Goal: Connect with others: Connect with others

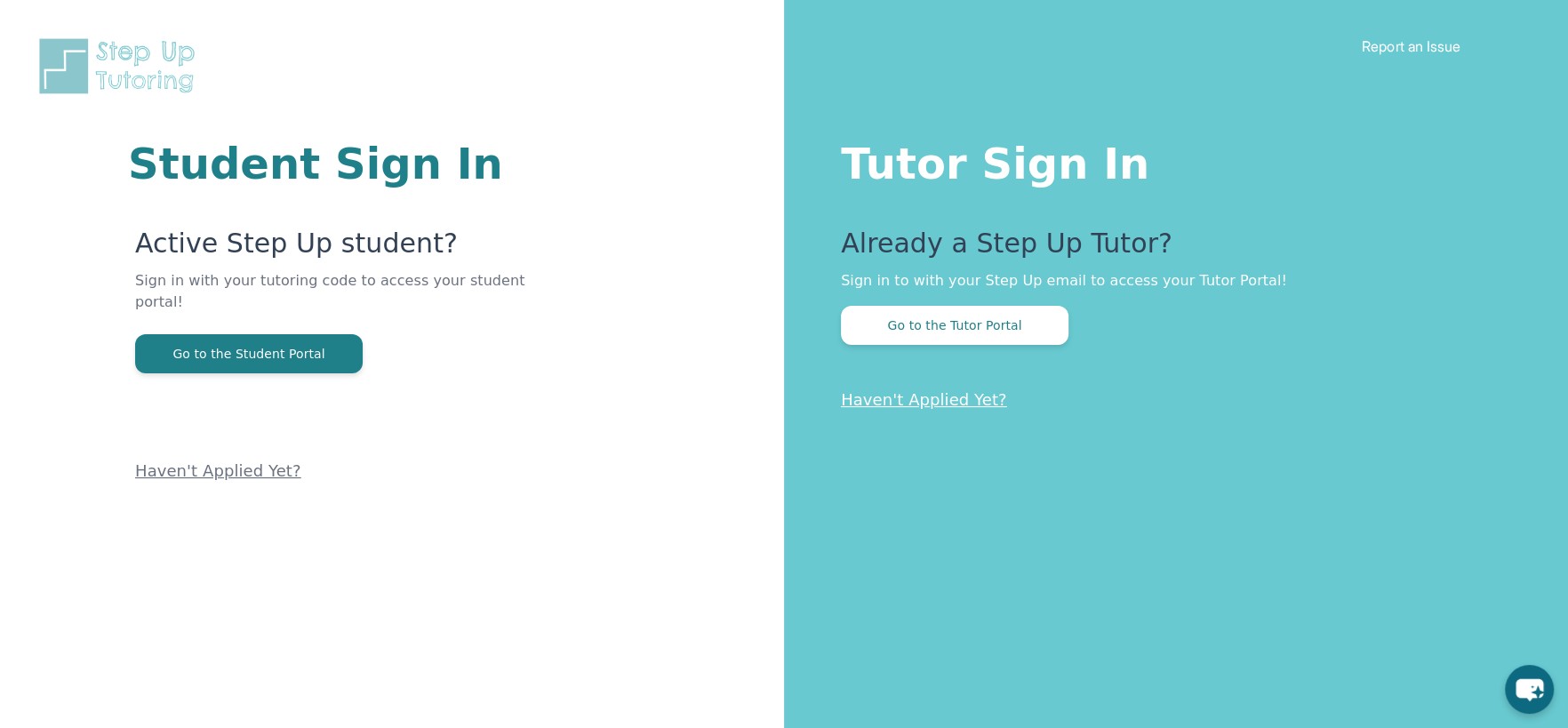
click at [1077, 331] on div "Go to the Tutor Portal" at bounding box center [1169, 325] width 656 height 39
click at [1032, 322] on button "Go to the Tutor Portal" at bounding box center [954, 325] width 227 height 39
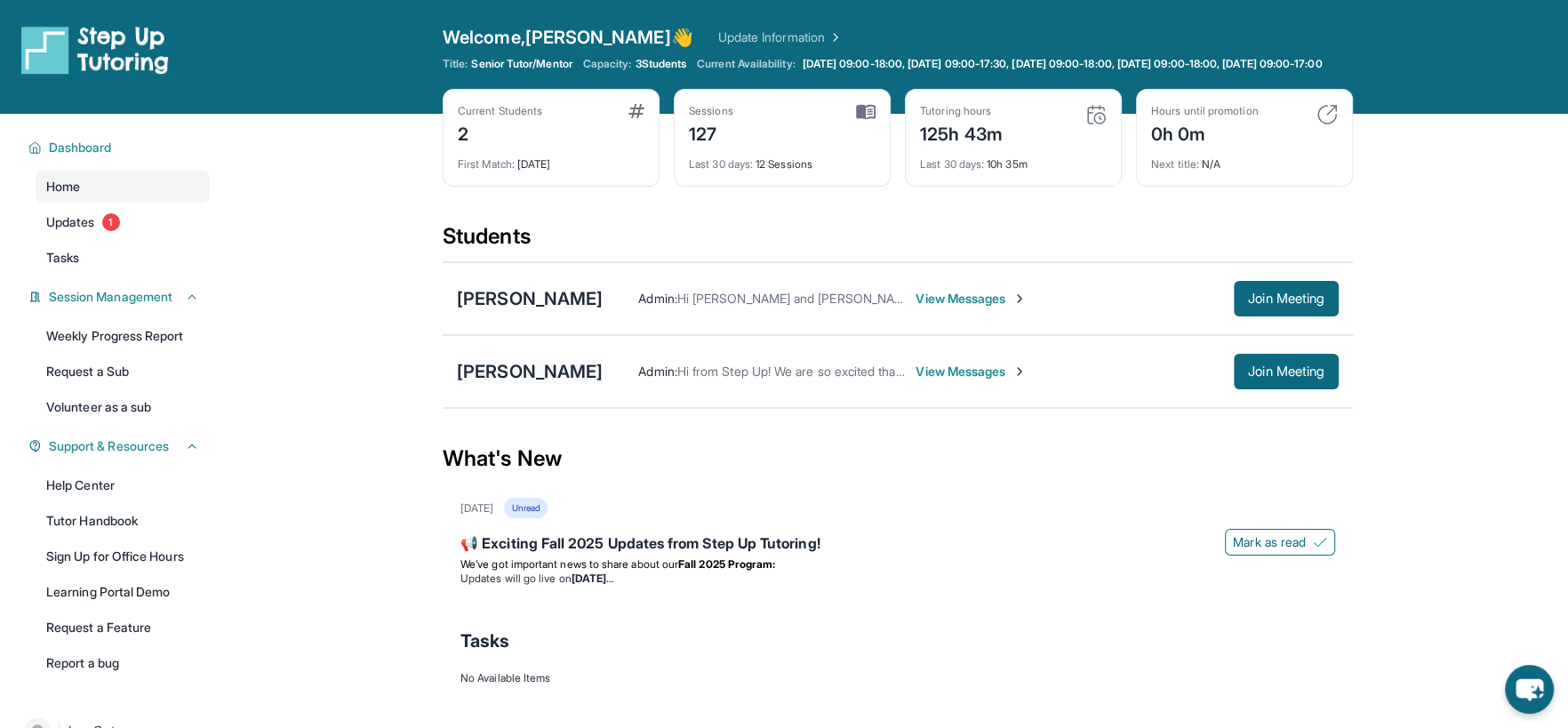
click at [561, 384] on div "[PERSON_NAME]" at bounding box center [530, 371] width 146 height 25
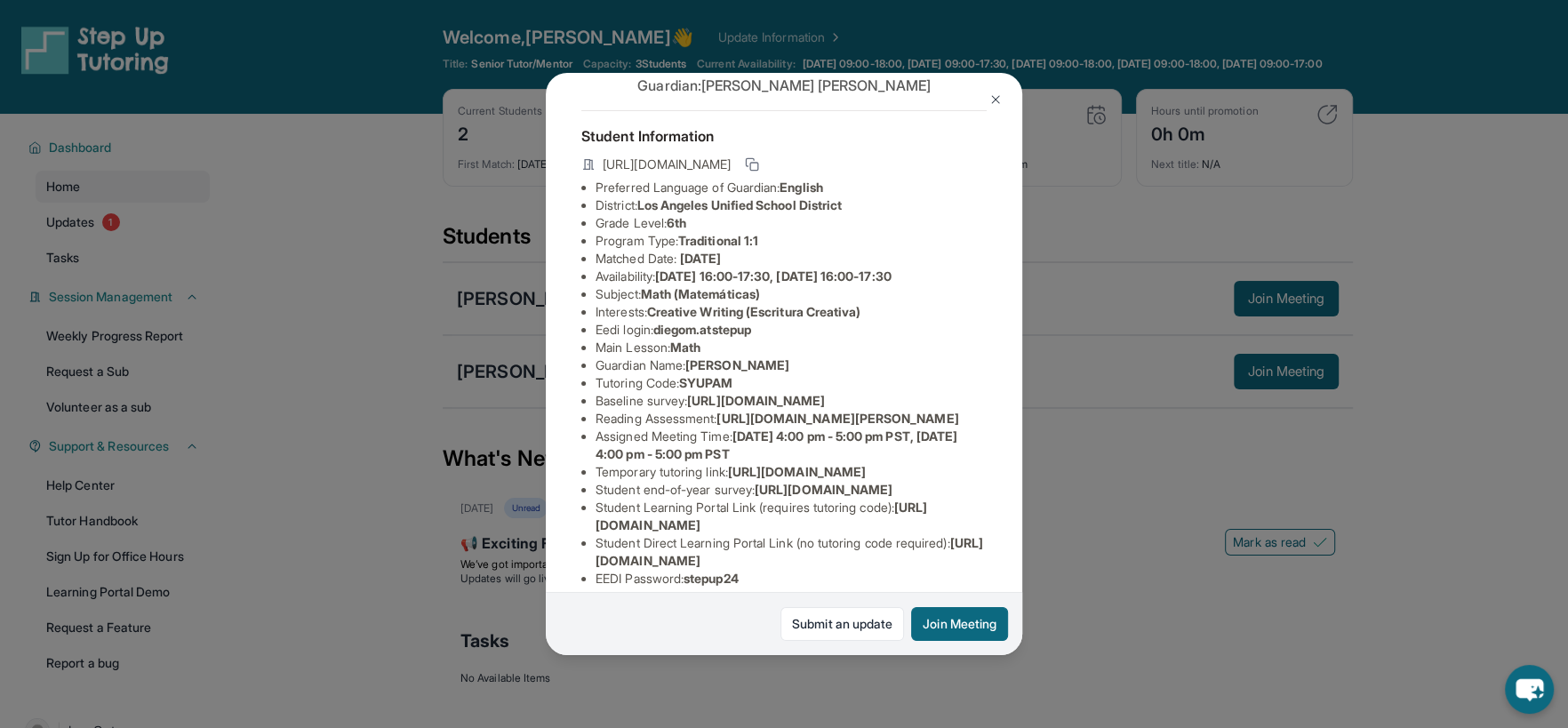
scroll to position [59, 0]
click at [975, 581] on button "Join Meeting" at bounding box center [959, 624] width 97 height 34
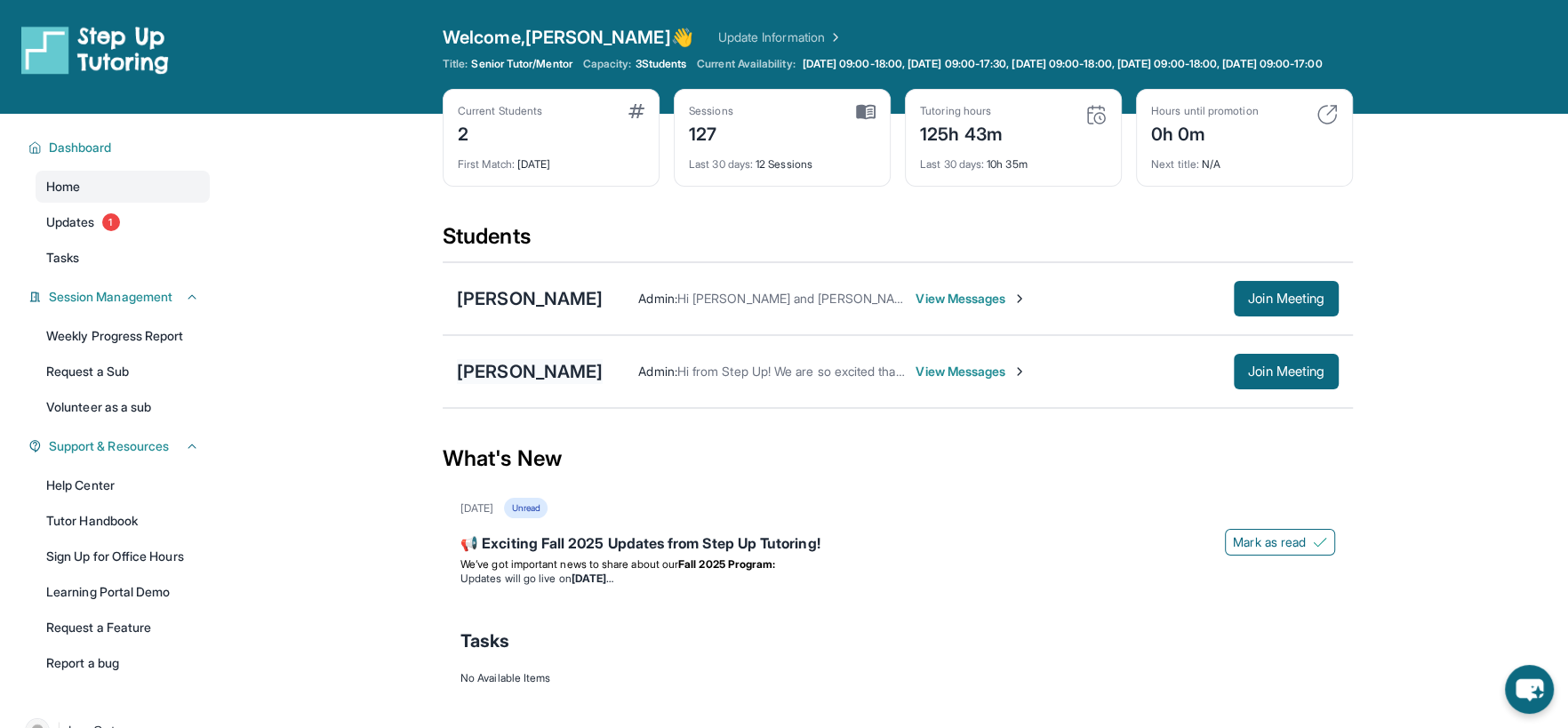
click at [527, 370] on div "[PERSON_NAME]" at bounding box center [530, 371] width 146 height 25
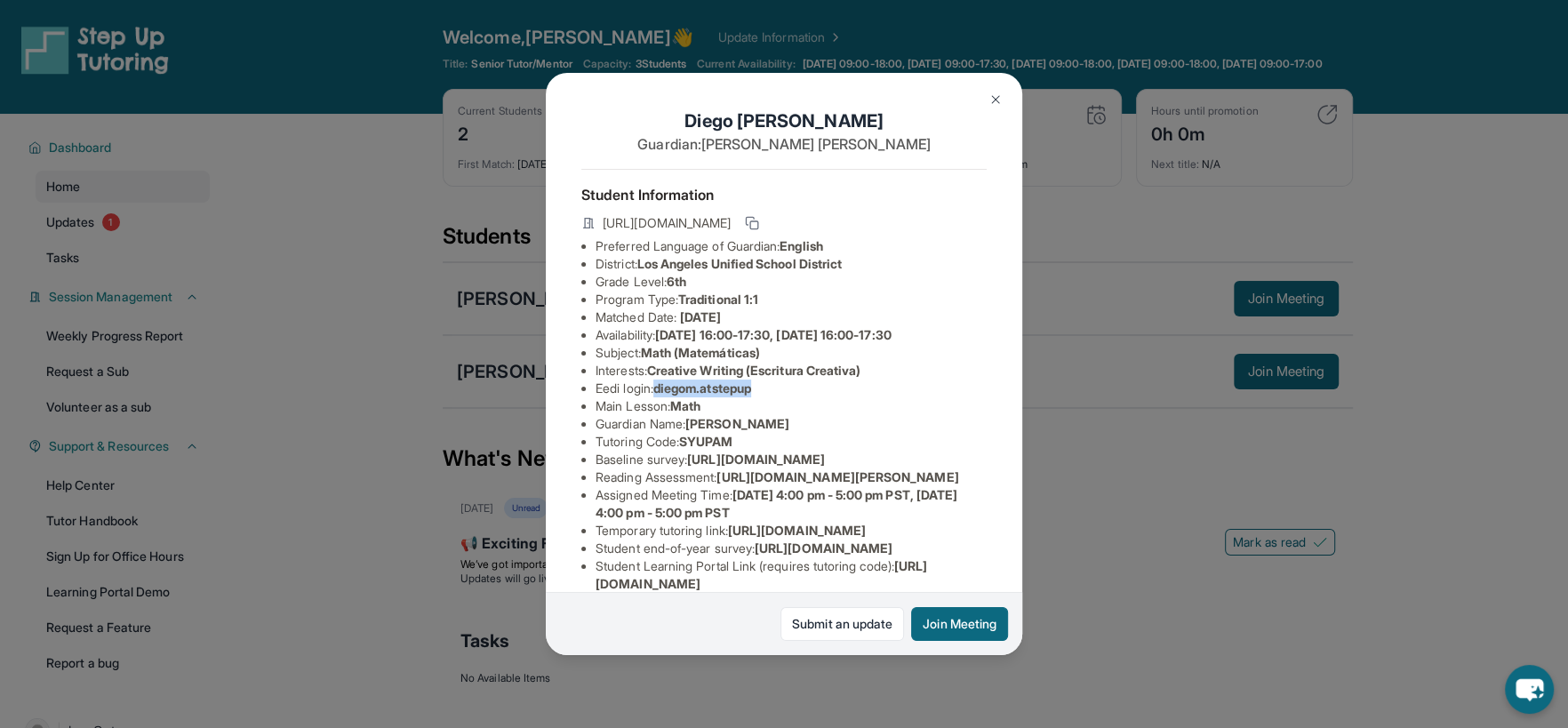
drag, startPoint x: 765, startPoint y: 392, endPoint x: 662, endPoint y: 391, distance: 103.0
click at [662, 391] on li "Eedi login : [PERSON_NAME].atstepup" at bounding box center [791, 388] width 391 height 18
copy span "diegom.atstepup"
click at [849, 423] on li "Guardian Name : [PERSON_NAME]" at bounding box center [791, 423] width 391 height 18
drag, startPoint x: 774, startPoint y: 394, endPoint x: 662, endPoint y: 385, distance: 112.4
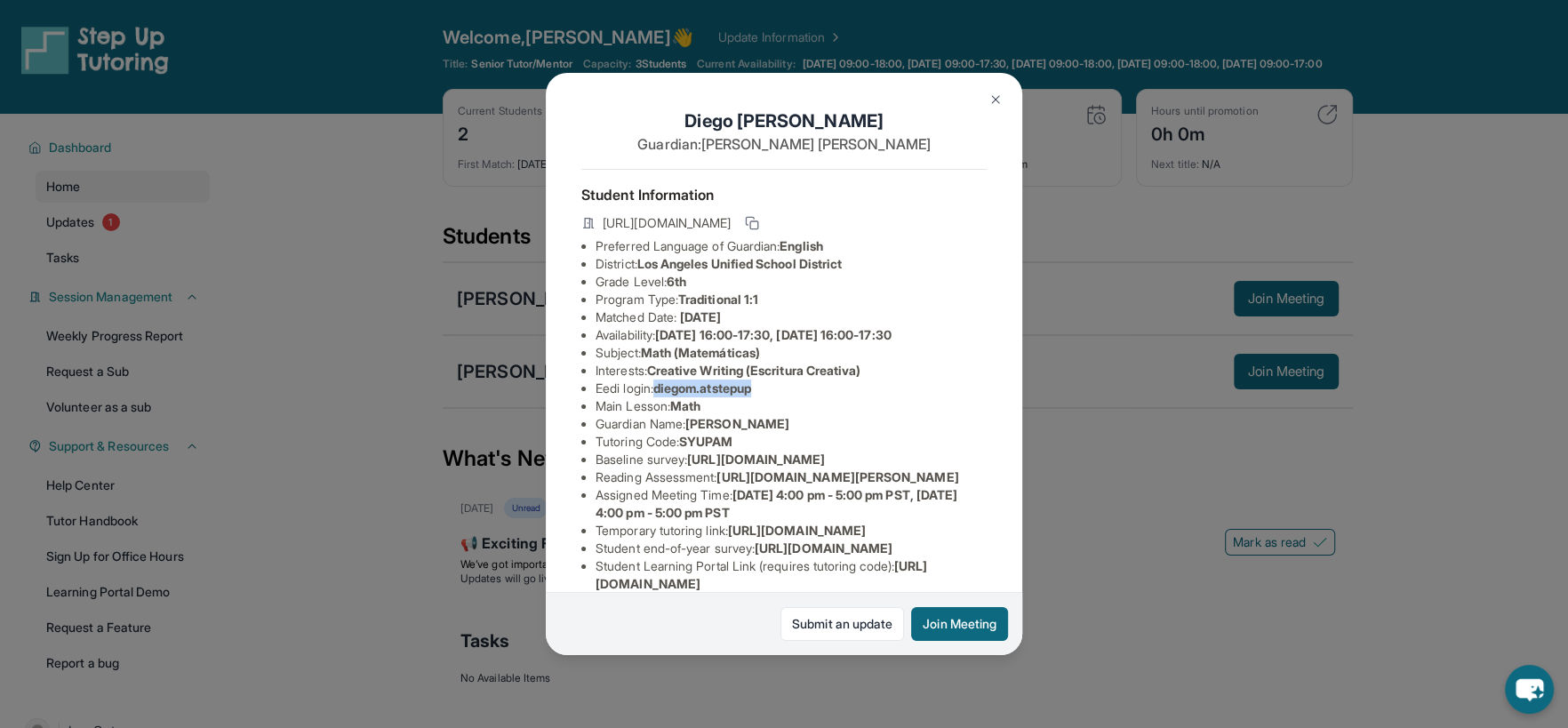
click at [662, 385] on li "Eedi login : [PERSON_NAME].atstepup" at bounding box center [791, 388] width 391 height 18
copy span "diegom.atstepup"
